Goal: Find specific page/section: Find specific page/section

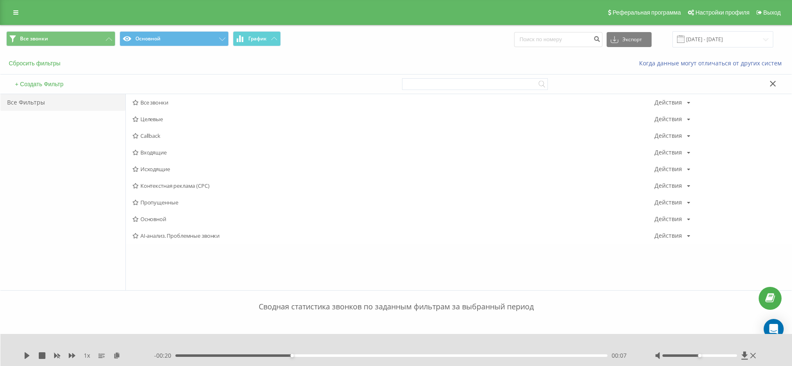
click at [47, 65] on button "Сбросить фильтры" at bounding box center [35, 63] width 58 height 7
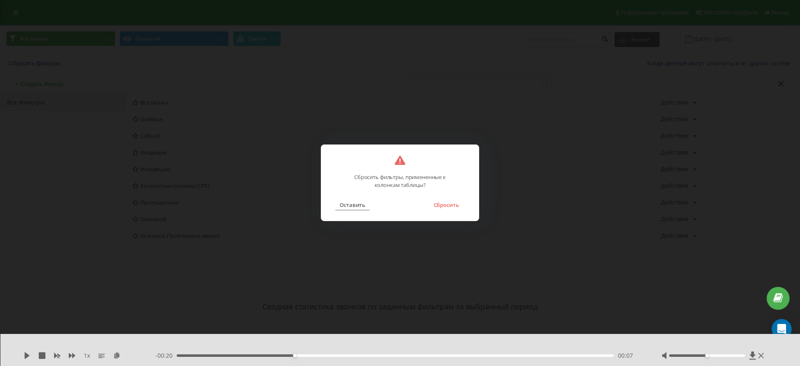
click at [343, 203] on button "Оставить" at bounding box center [352, 204] width 34 height 11
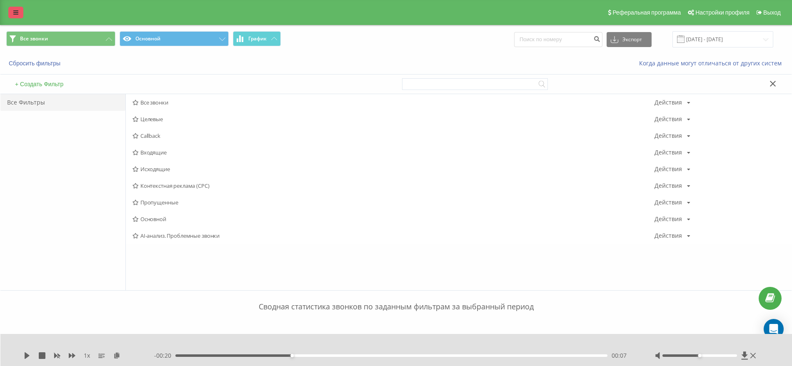
click at [10, 13] on link at bounding box center [15, 13] width 15 height 12
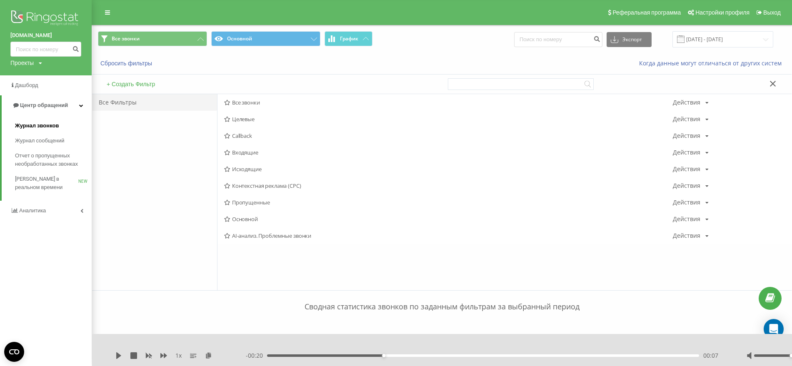
click at [50, 125] on span "Журнал звонков" at bounding box center [37, 126] width 44 height 8
